Goal: Information Seeking & Learning: Learn about a topic

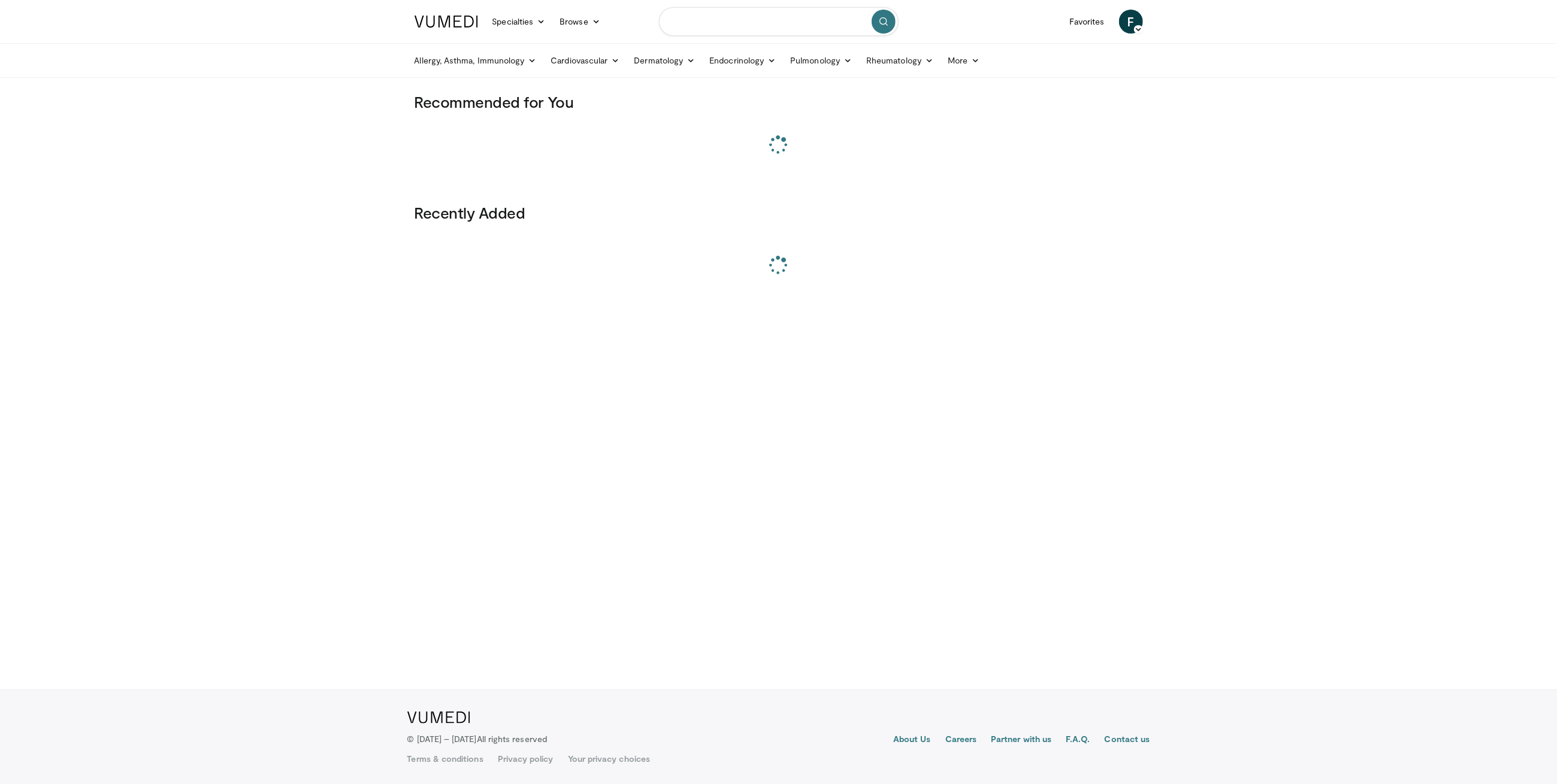
click at [743, 23] on input "Search topics, interventions" at bounding box center [778, 21] width 240 height 29
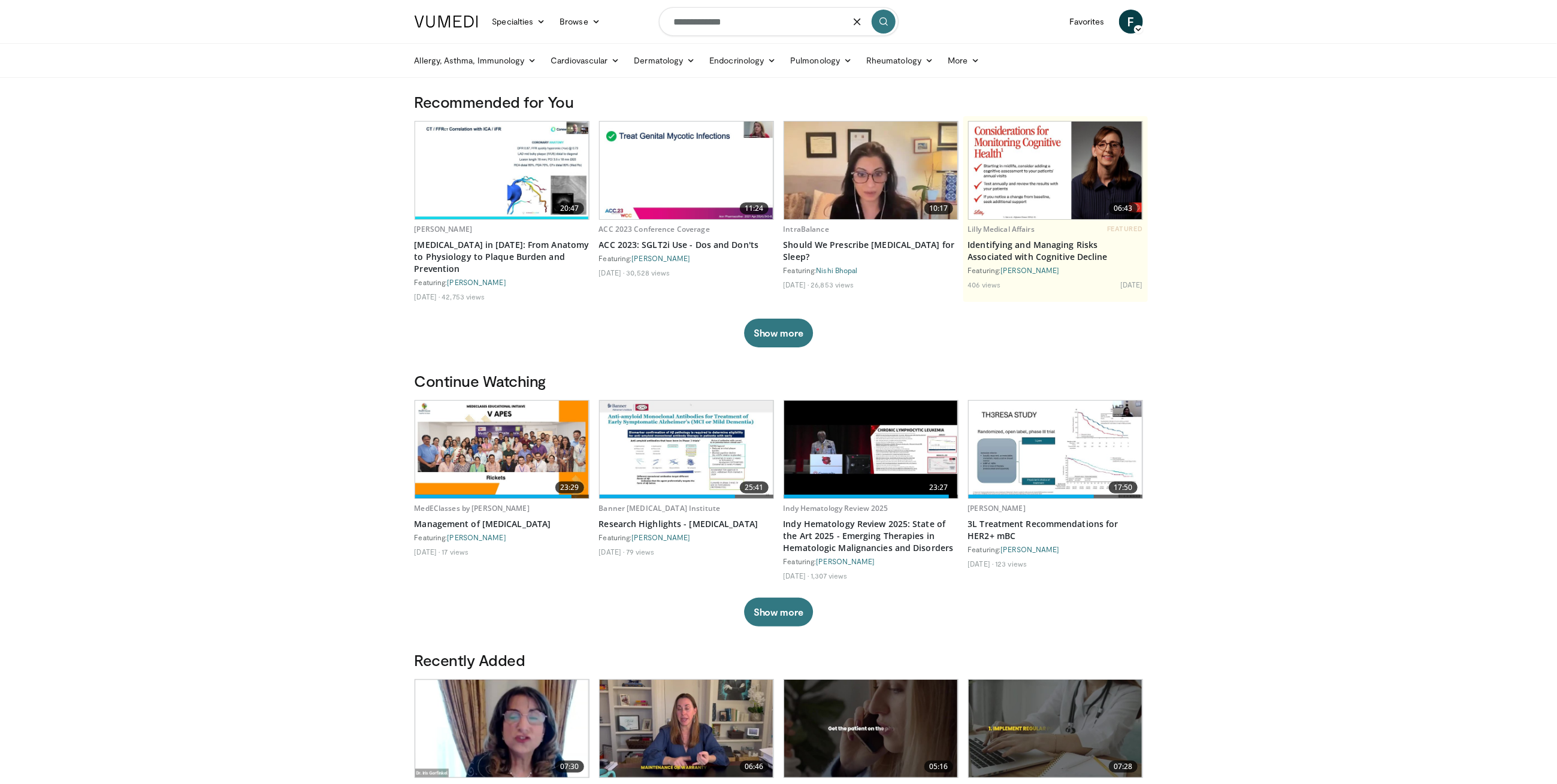
type input "**********"
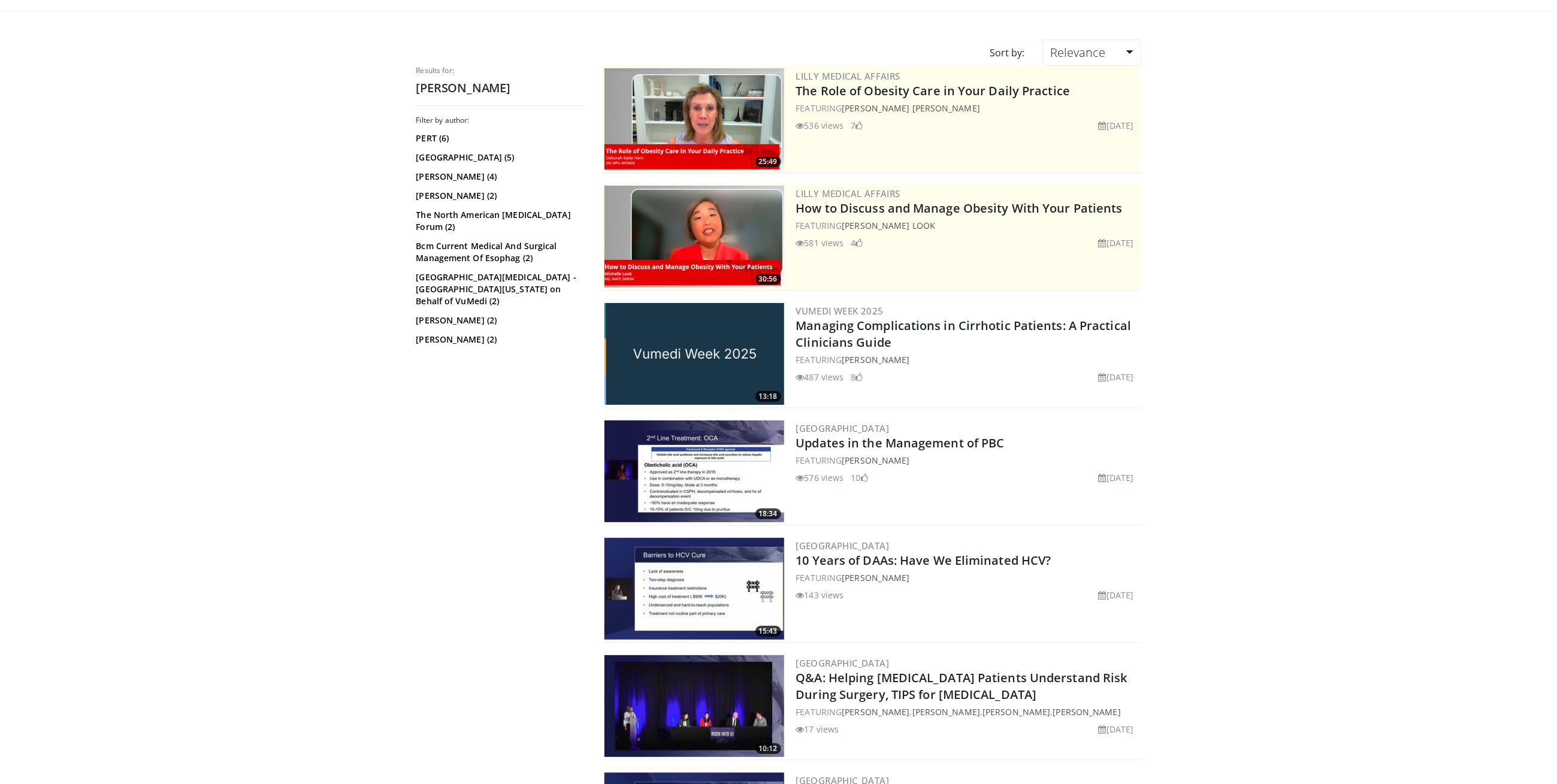
scroll to position [68, 0]
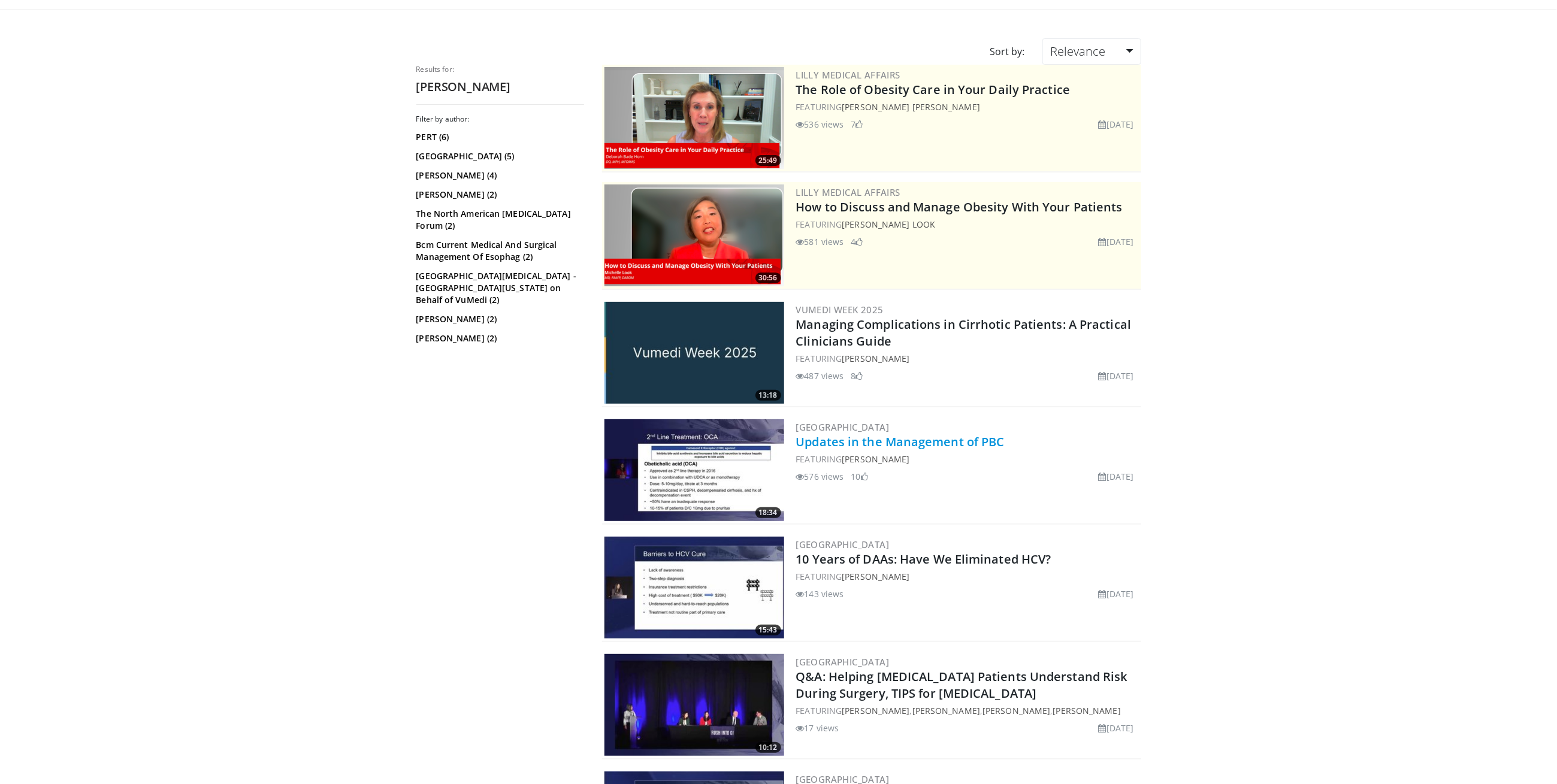
click at [820, 439] on link "Updates in the Management of PBC" at bounding box center [900, 442] width 209 height 16
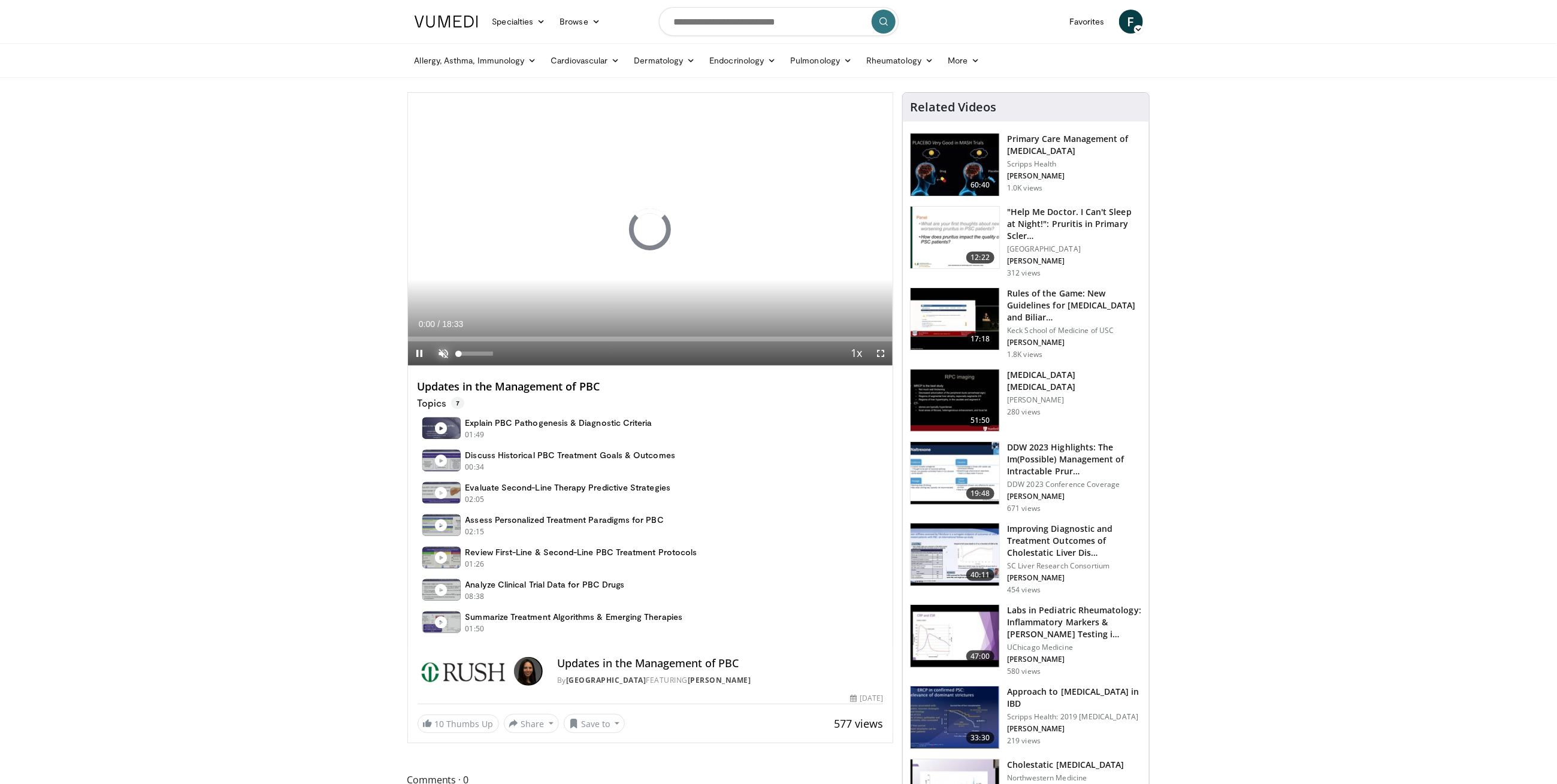
click at [441, 353] on span "Video Player" at bounding box center [444, 354] width 24 height 24
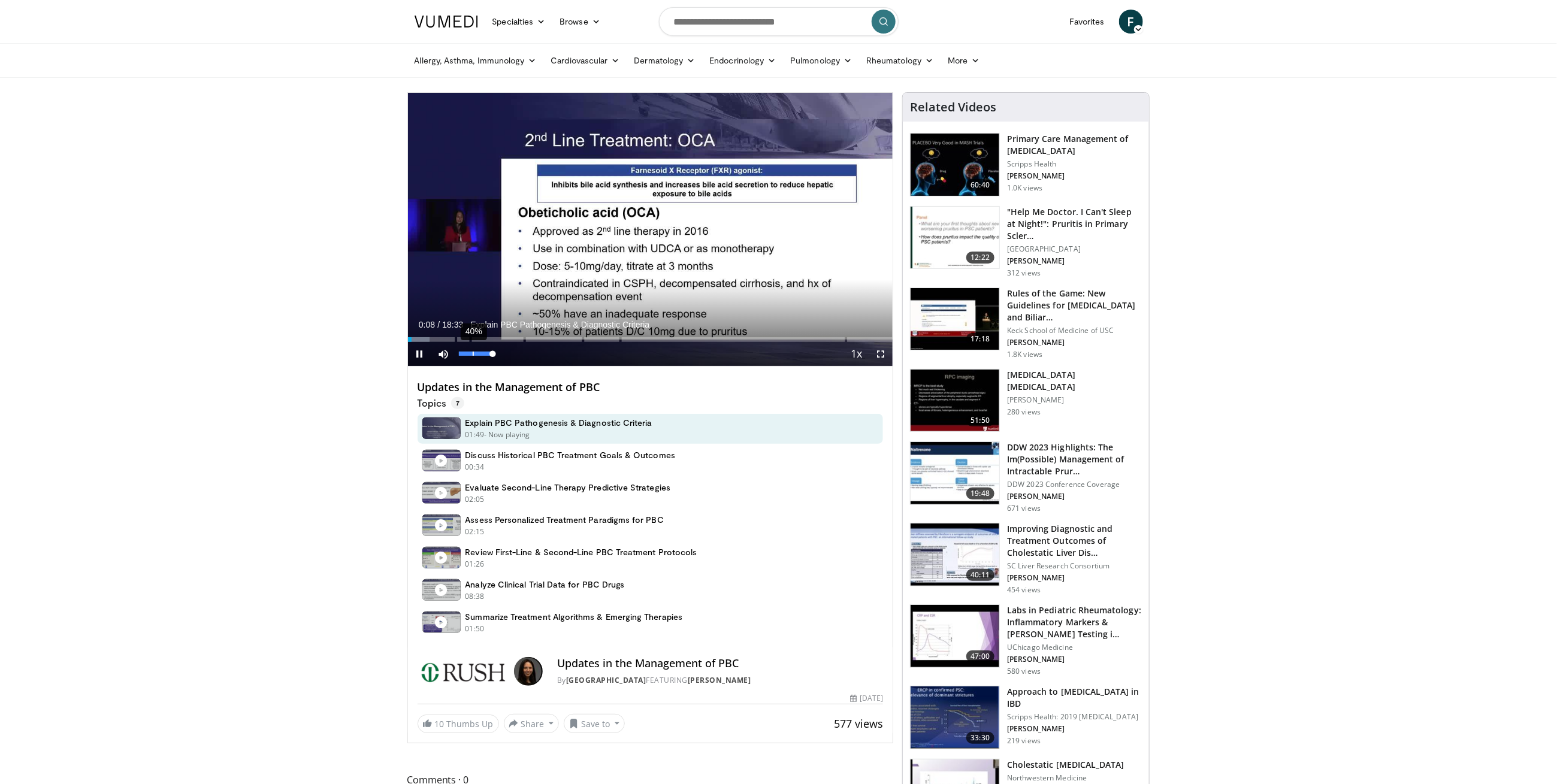
click at [472, 350] on div "40%" at bounding box center [477, 354] width 42 height 24
click at [467, 355] on div "23%" at bounding box center [476, 354] width 34 height 4
click at [475, 354] on div "47%" at bounding box center [476, 354] width 34 height 4
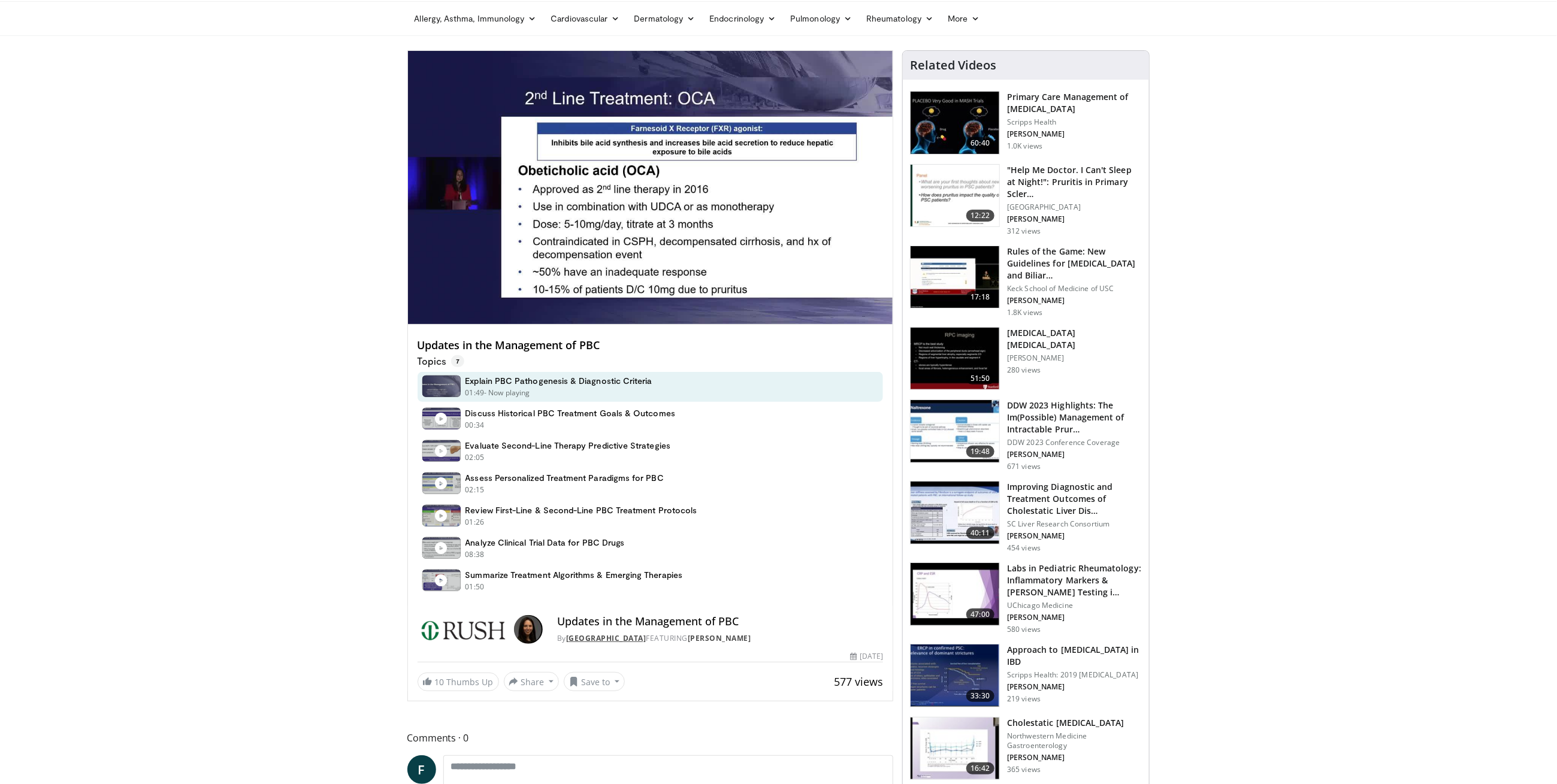
scroll to position [33, 0]
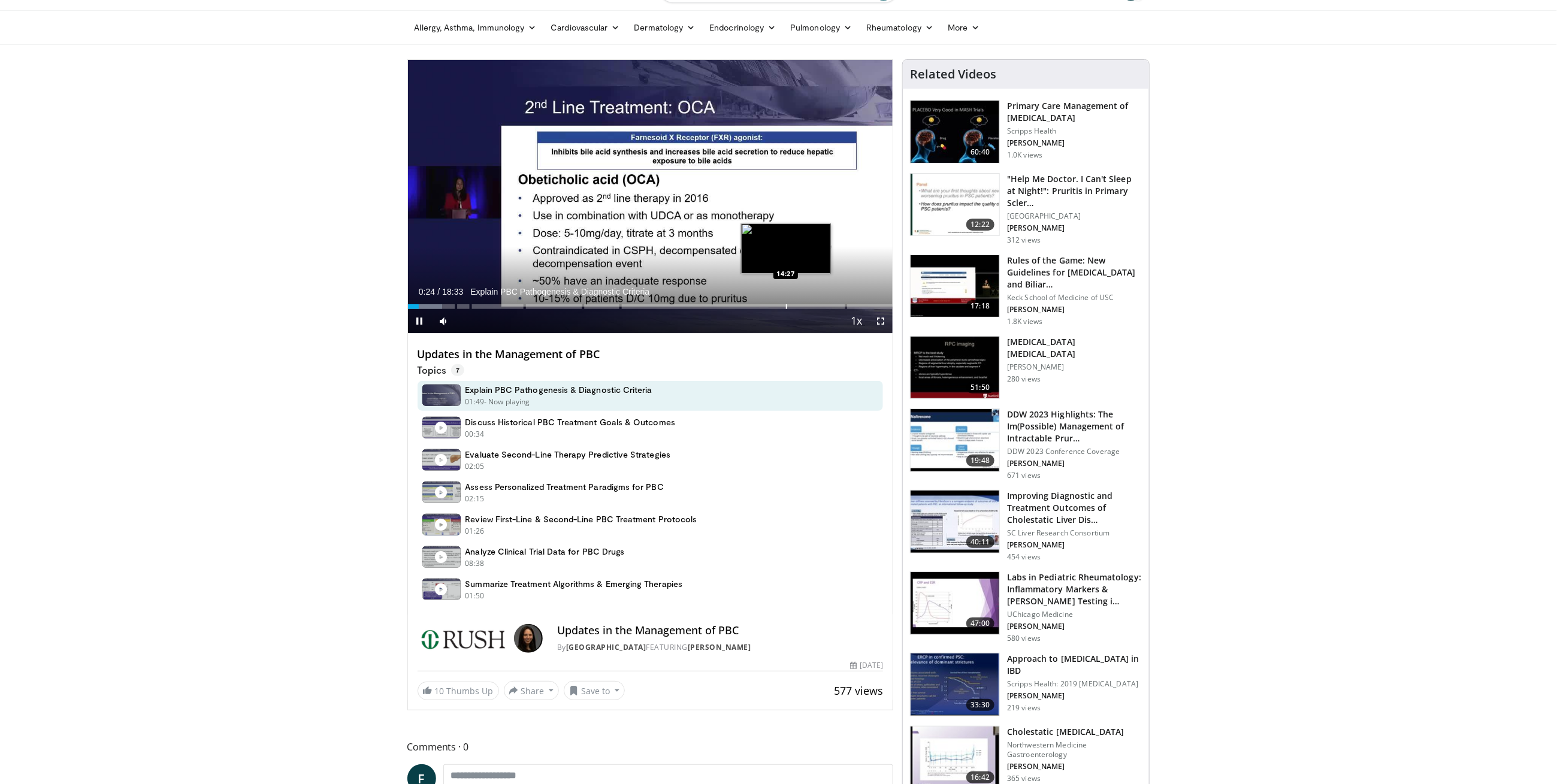
click at [786, 303] on div "Loaded : 7.13% 00:25 14:27" at bounding box center [651, 303] width 485 height 11
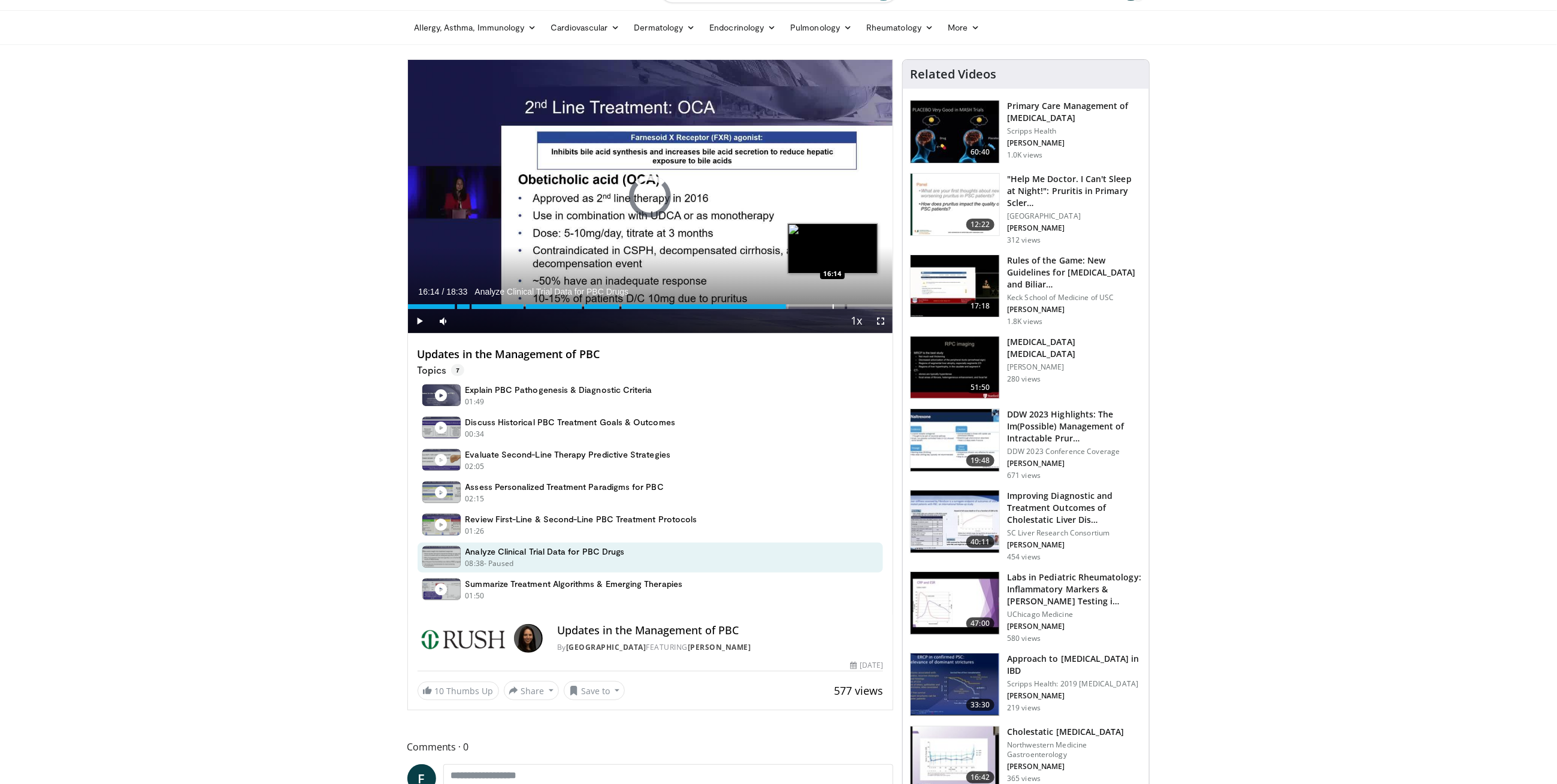
click at [833, 307] on div "Progress Bar" at bounding box center [833, 307] width 1 height 5
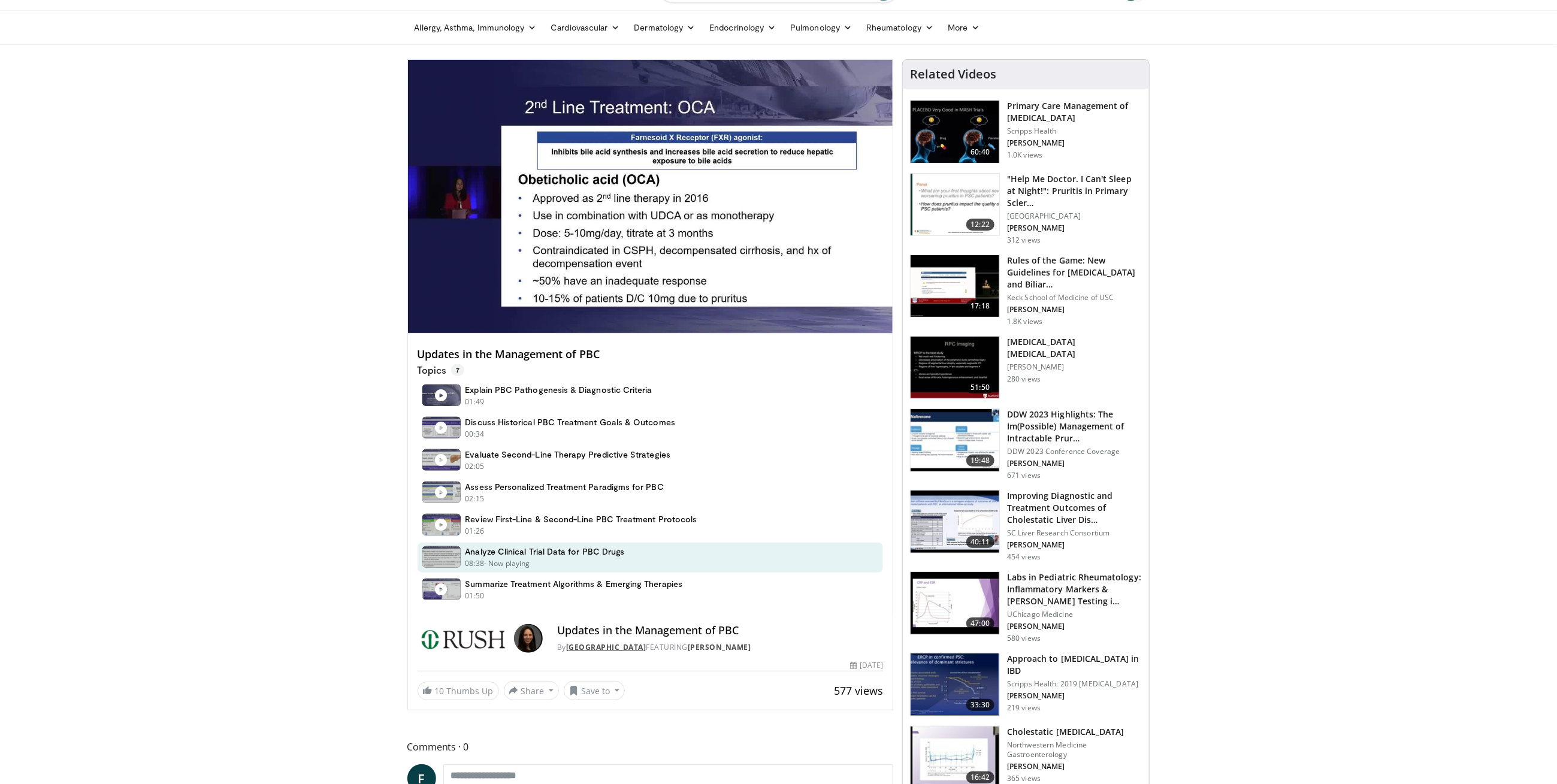
click at [589, 645] on link "[GEOGRAPHIC_DATA]" at bounding box center [606, 647] width 80 height 10
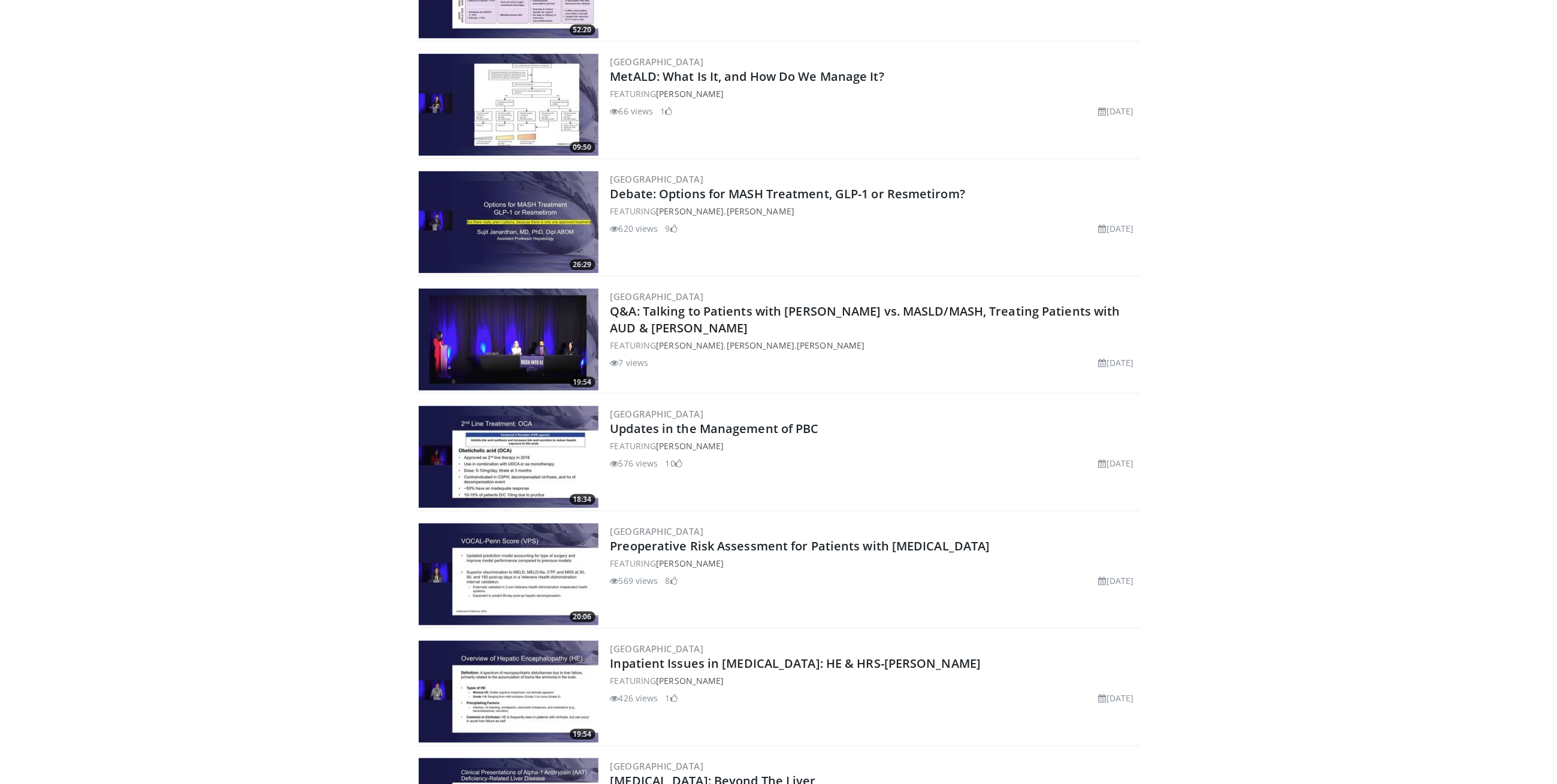
scroll to position [371, 0]
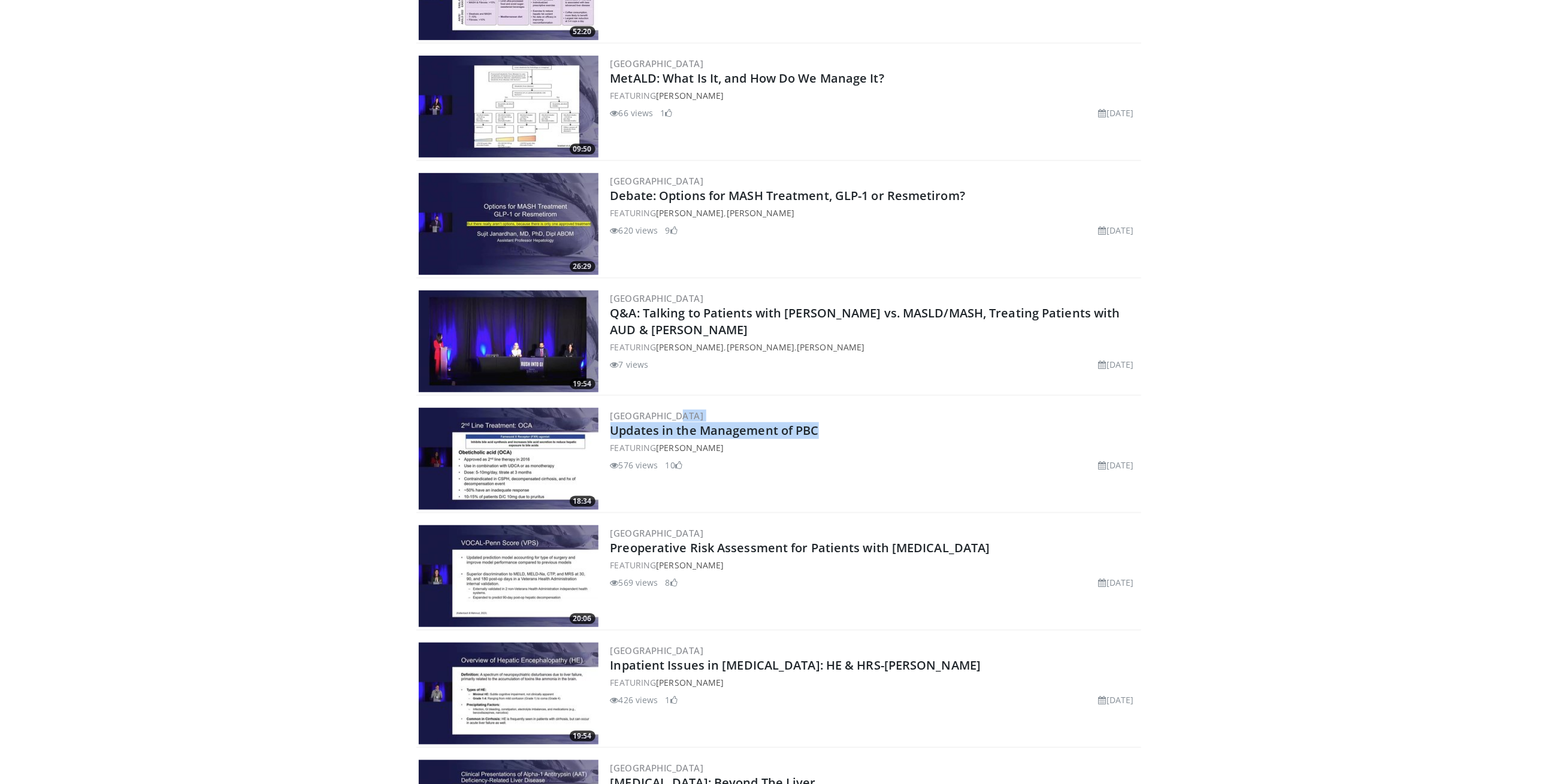
drag, startPoint x: 848, startPoint y: 437, endPoint x: 613, endPoint y: 401, distance: 237.7
copy div "[GEOGRAPHIC_DATA] Updates in the Management of PBC"
